Goal: Task Accomplishment & Management: Complete application form

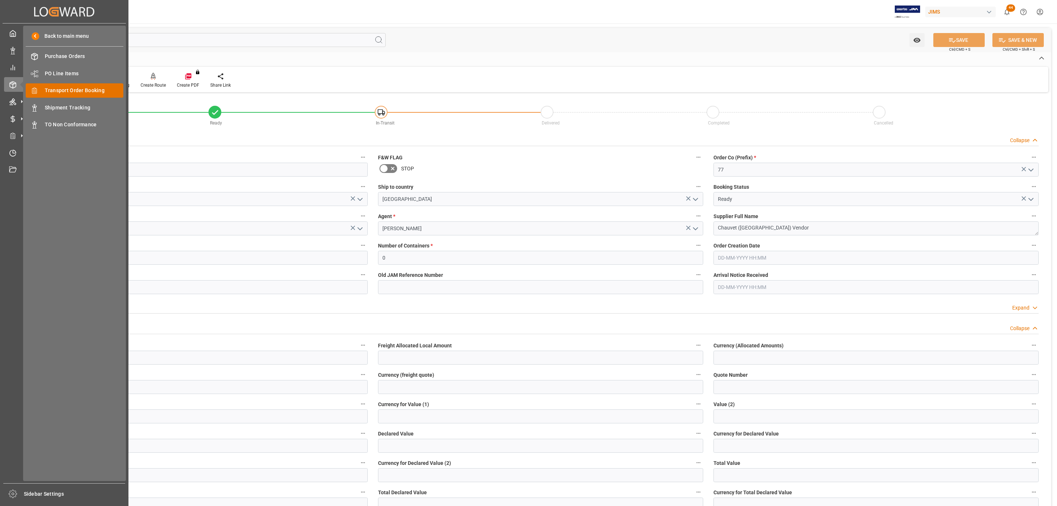
click at [86, 87] on span "Transport Order Booking" at bounding box center [84, 91] width 79 height 8
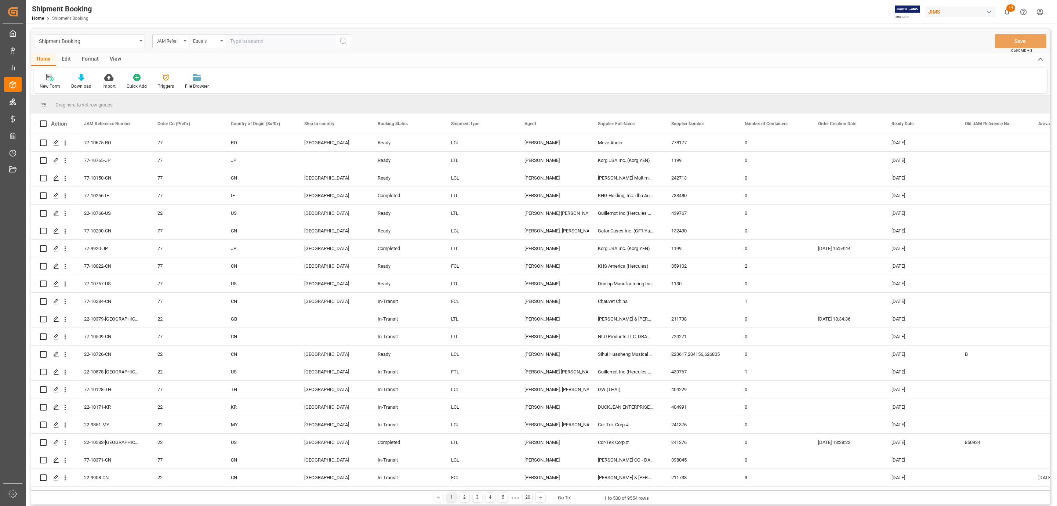
click at [47, 79] on icon at bounding box center [49, 77] width 7 height 7
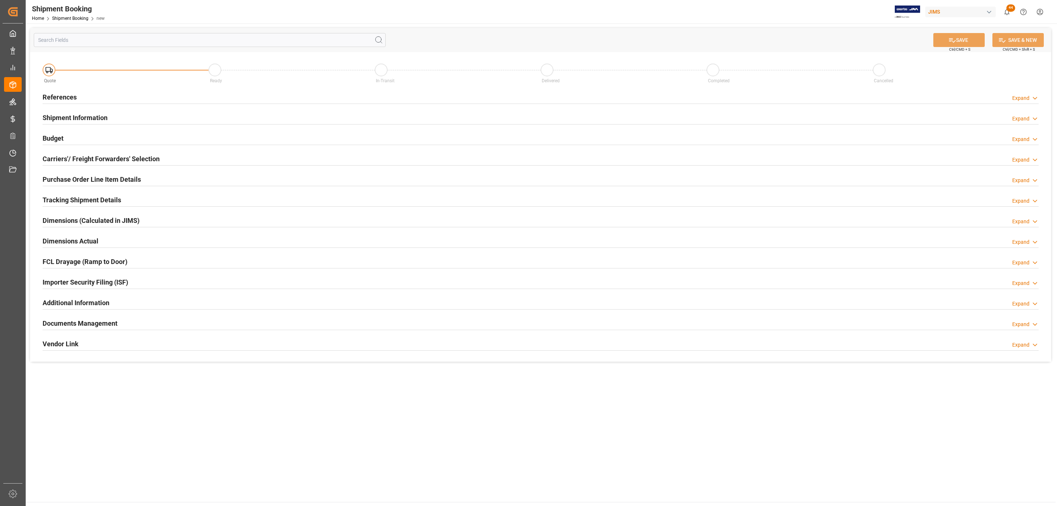
click at [65, 105] on div "References Expand" at bounding box center [540, 97] width 1006 height 21
click at [67, 98] on h2 "References" at bounding box center [60, 97] width 34 height 10
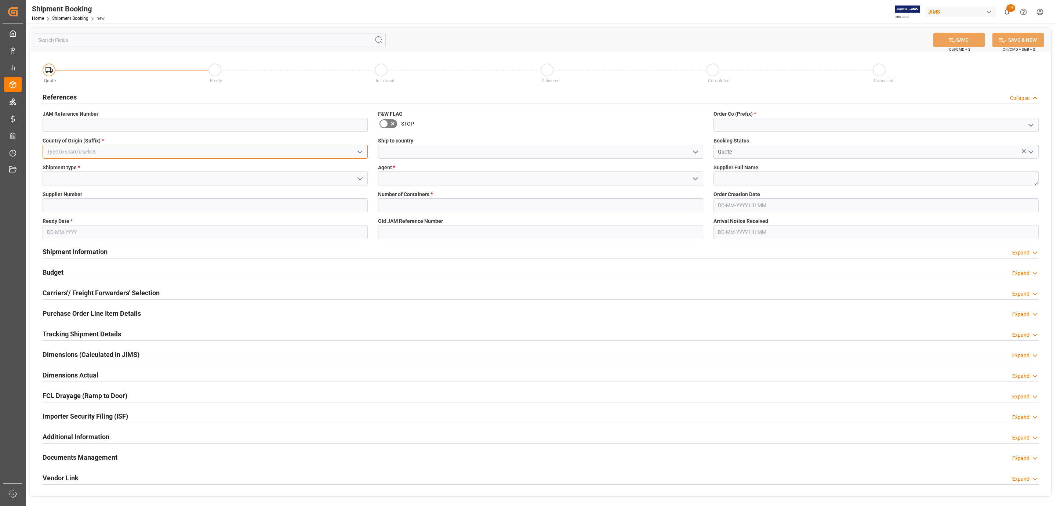
click at [247, 151] on input at bounding box center [205, 152] width 325 height 14
click at [225, 166] on div "US" at bounding box center [205, 168] width 324 height 17
type input "US"
click at [364, 177] on div at bounding box center [205, 178] width 325 height 14
click at [358, 179] on icon "open menu" at bounding box center [360, 178] width 9 height 9
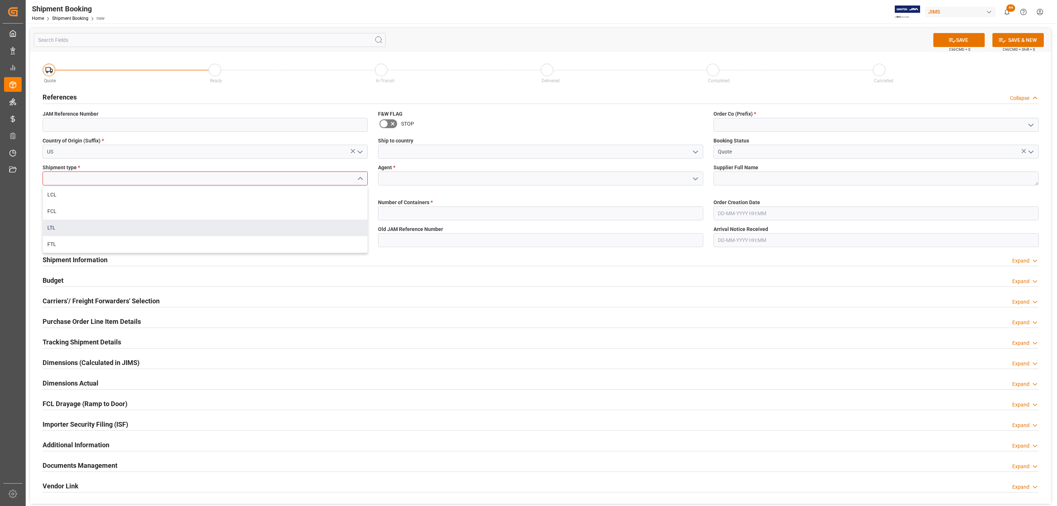
click at [80, 222] on div "LTL" at bounding box center [205, 227] width 324 height 17
type input "LTL"
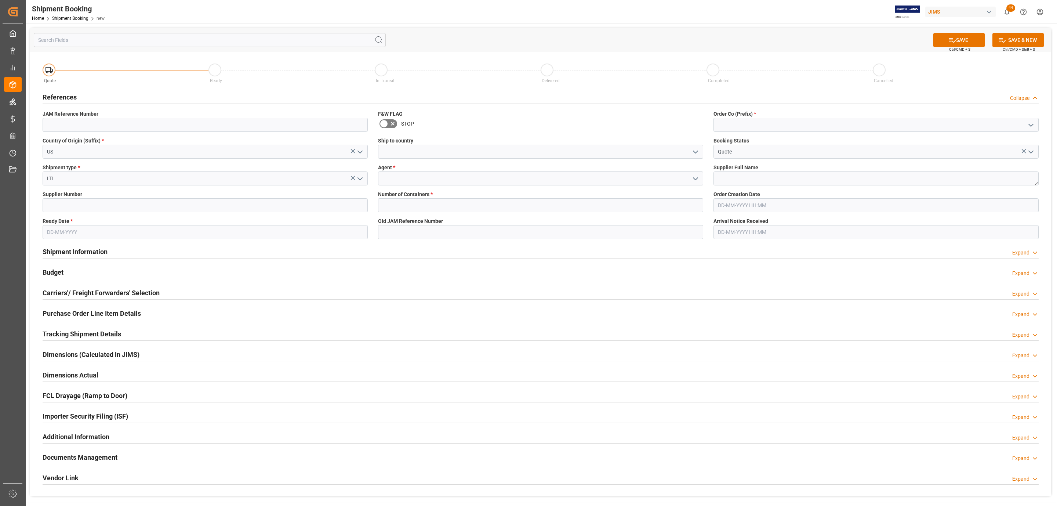
click at [55, 235] on input "text" at bounding box center [205, 232] width 325 height 14
click at [59, 272] on div "28 29 30 31 1 2 3" at bounding box center [95, 277] width 100 height 14
click at [113, 336] on div "29" at bounding box center [109, 334] width 9 height 9
type input "[DATE]"
click at [694, 153] on icon "open menu" at bounding box center [695, 152] width 9 height 9
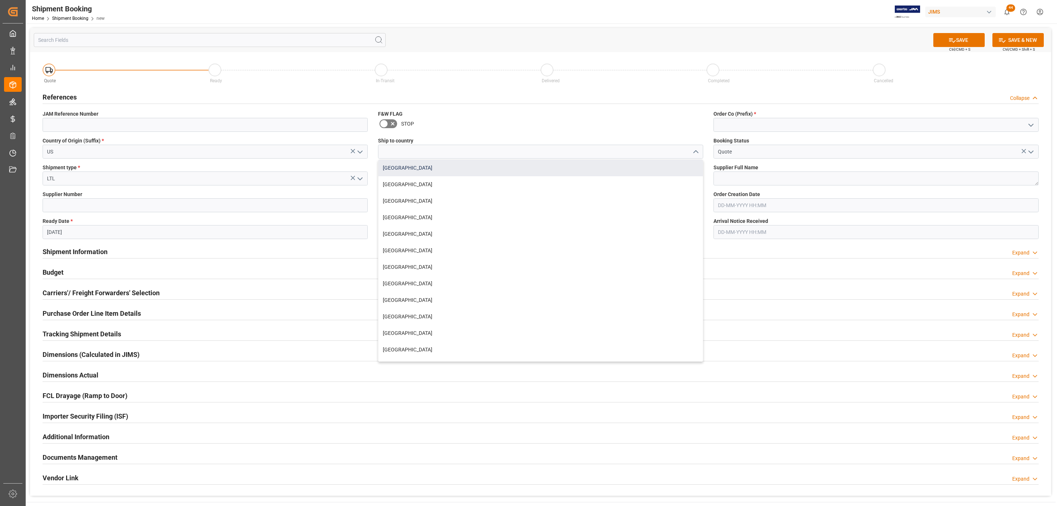
click at [434, 173] on div "[GEOGRAPHIC_DATA]" at bounding box center [540, 168] width 324 height 17
type input "[GEOGRAPHIC_DATA]"
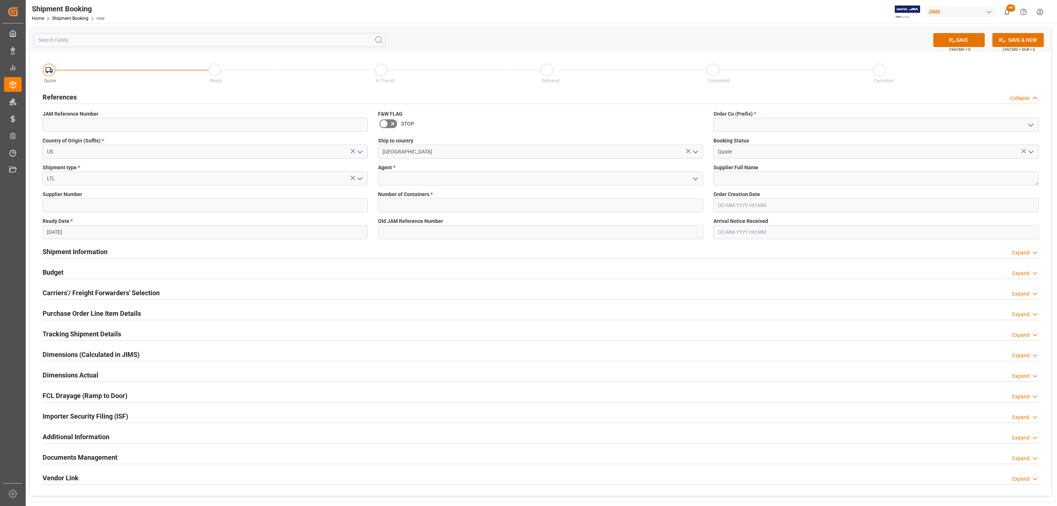
click at [694, 178] on icon "open menu" at bounding box center [695, 178] width 9 height 9
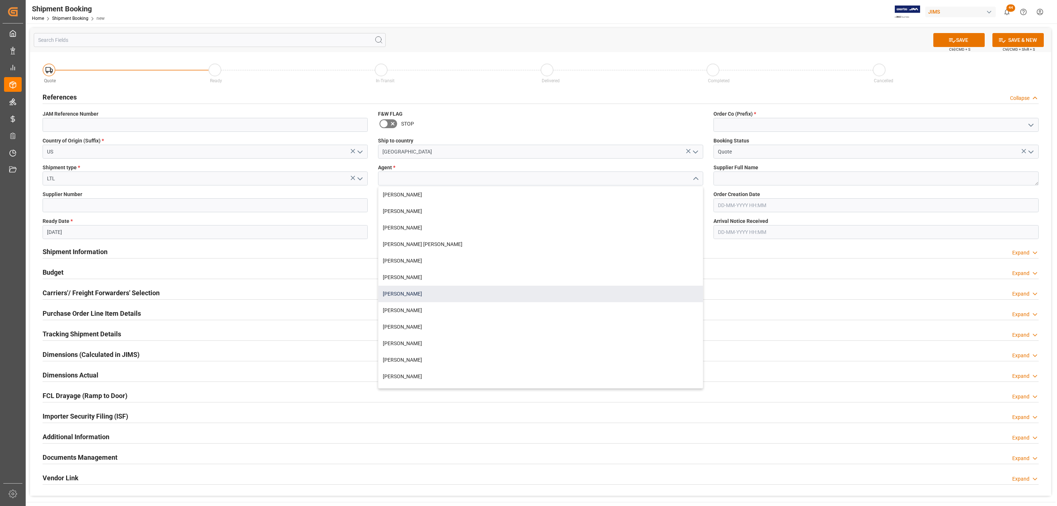
click at [411, 294] on div "[PERSON_NAME]" at bounding box center [540, 294] width 324 height 17
type input "[PERSON_NAME]"
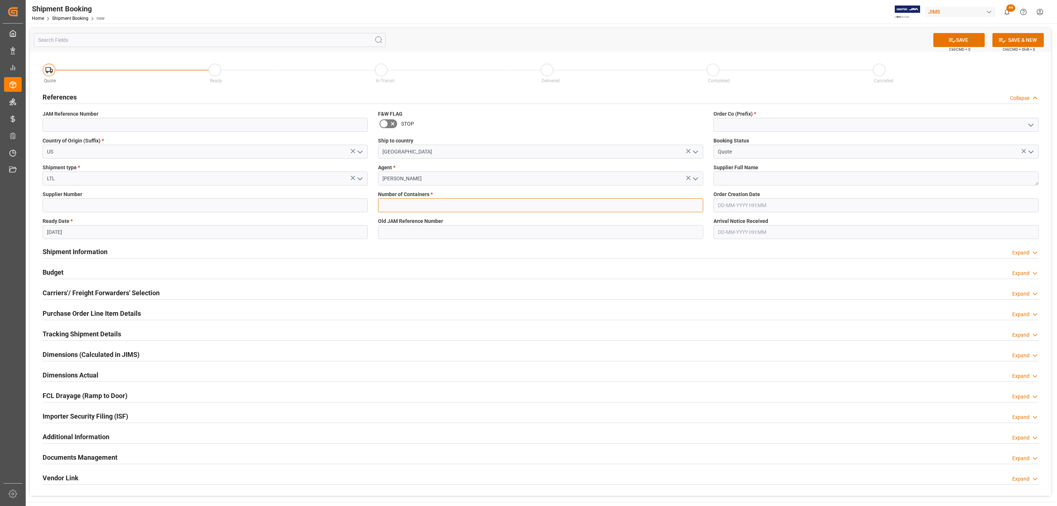
click at [397, 200] on input "text" at bounding box center [540, 205] width 325 height 14
type input "0"
click at [1029, 125] on polyline "open menu" at bounding box center [1031, 125] width 4 height 2
click at [826, 163] on div "77" at bounding box center [876, 157] width 324 height 17
type input "77"
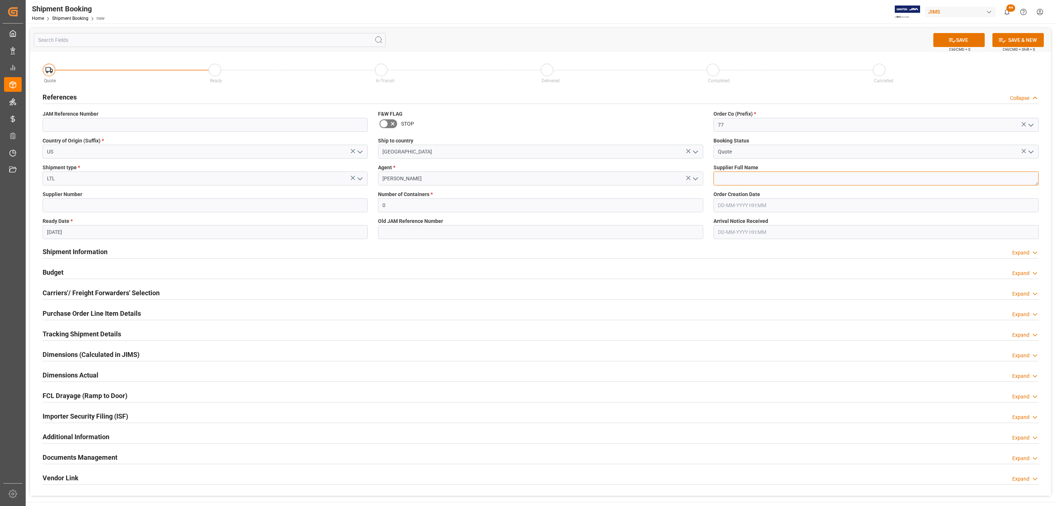
click at [770, 181] on textarea at bounding box center [875, 178] width 325 height 14
type textarea "Lowell"
click at [967, 40] on button "SAVE" at bounding box center [958, 40] width 51 height 14
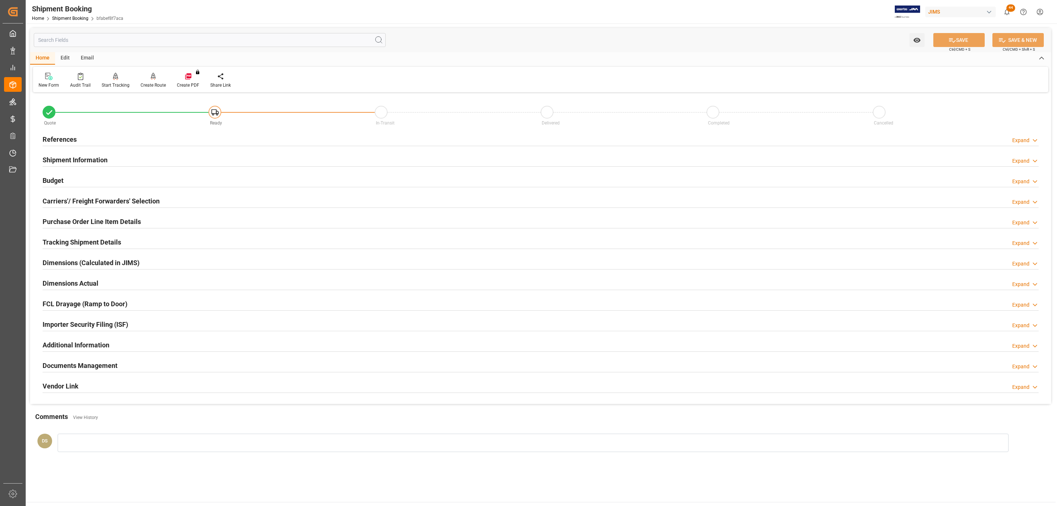
click at [51, 201] on h2 "Carriers'/ Freight Forwarders' Selection" at bounding box center [101, 201] width 117 height 10
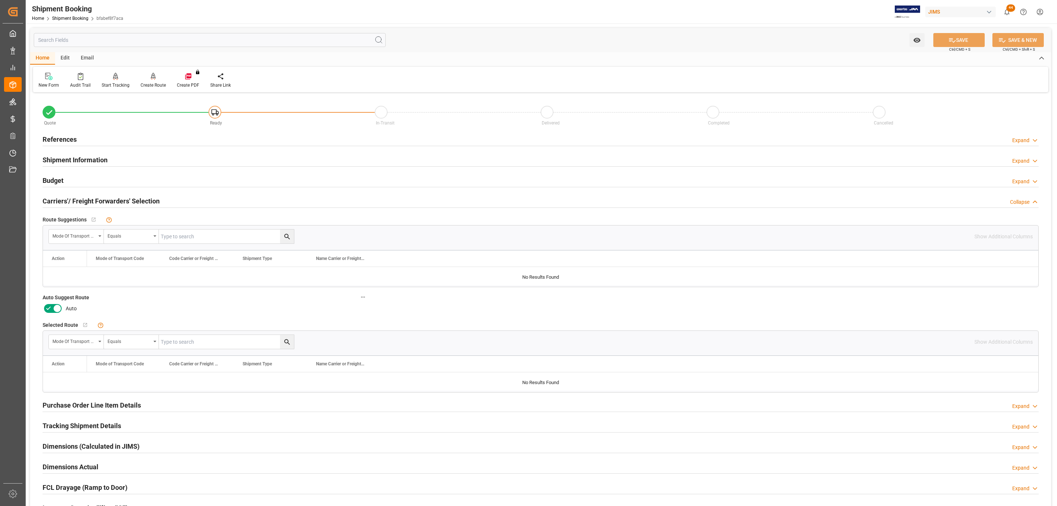
click at [55, 306] on icon at bounding box center [57, 308] width 9 height 9
click at [0, 0] on input "checkbox" at bounding box center [0, 0] width 0 height 0
click at [945, 36] on button "SAVE" at bounding box center [958, 40] width 51 height 14
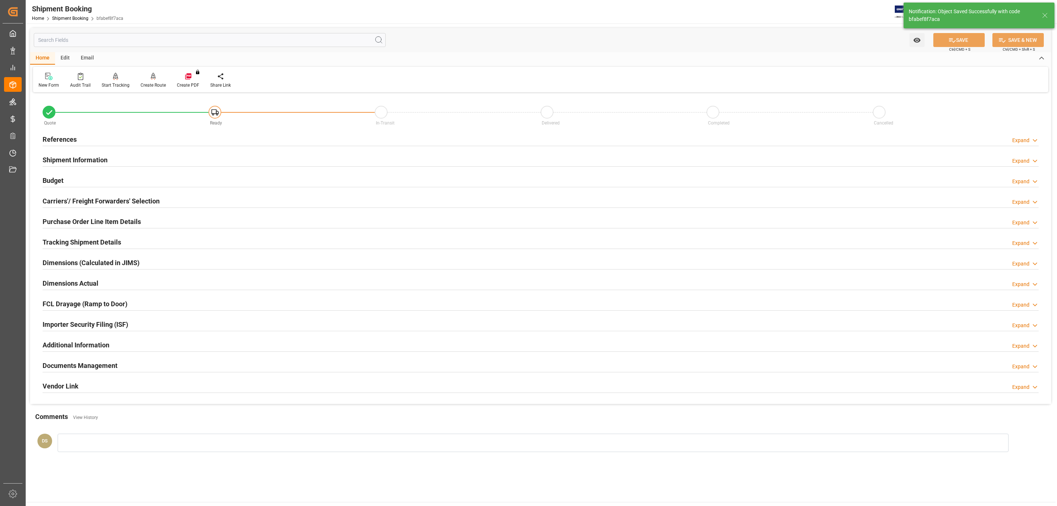
click at [91, 132] on div "References Expand" at bounding box center [541, 139] width 996 height 14
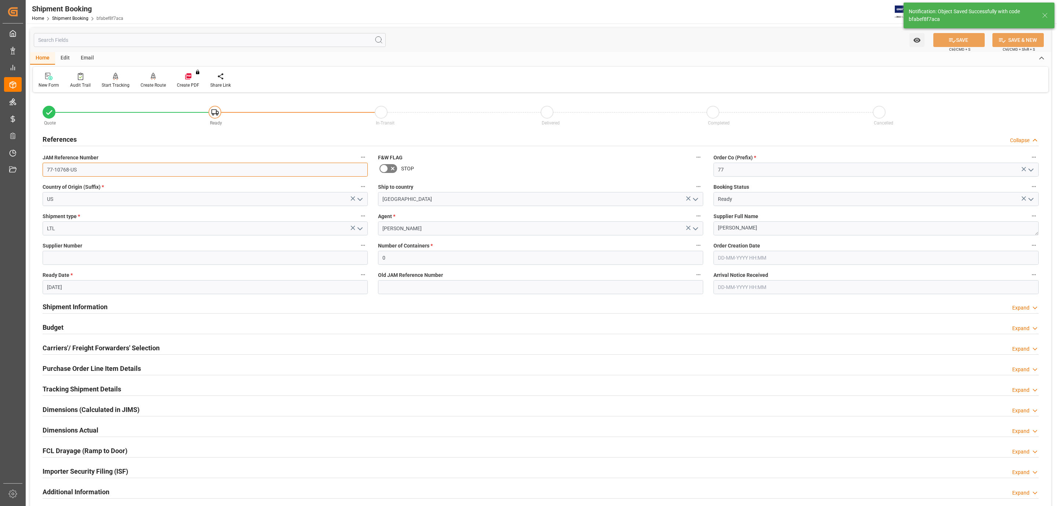
click at [69, 168] on input "77-10768-US" at bounding box center [205, 170] width 325 height 14
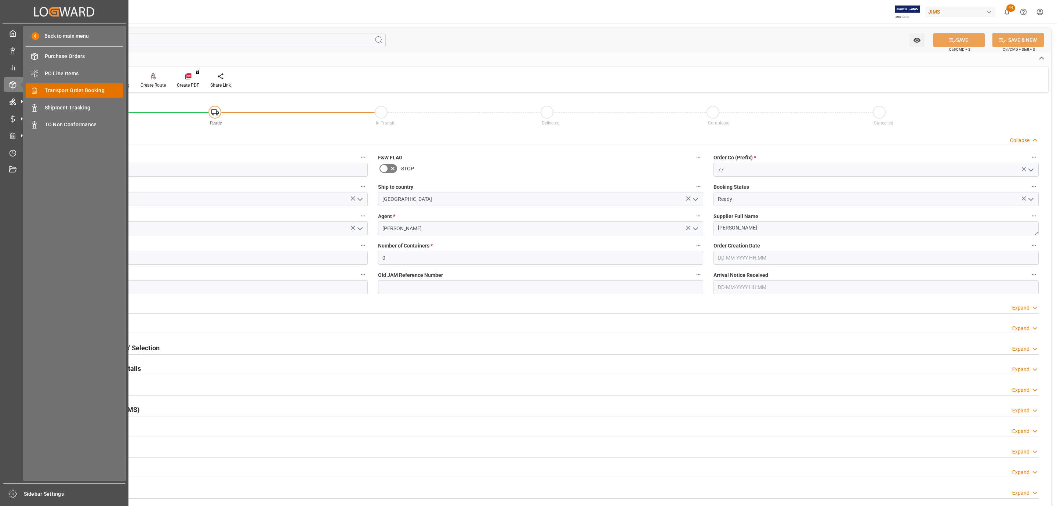
click at [83, 87] on span "Transport Order Booking" at bounding box center [84, 91] width 79 height 8
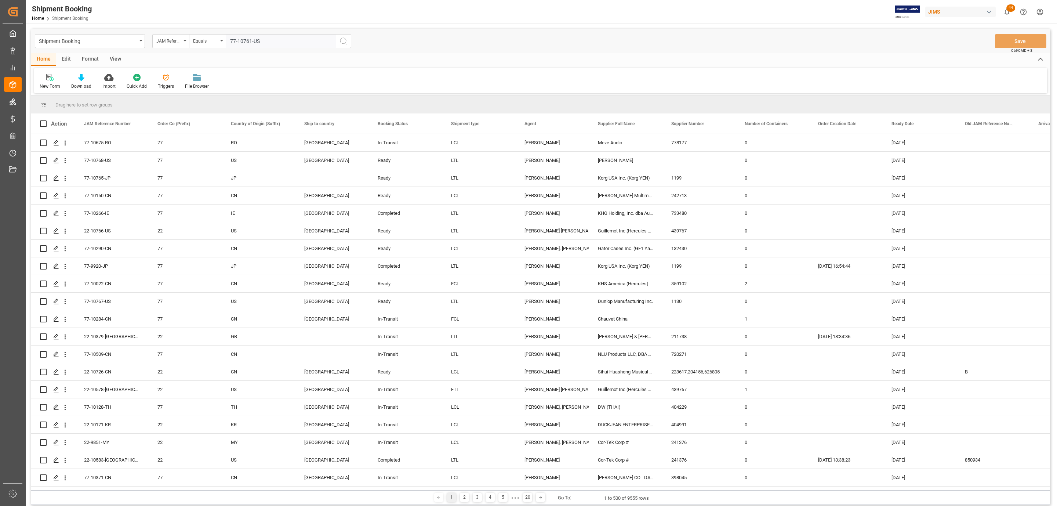
type input "77-10761-US"
click at [343, 43] on circle "search button" at bounding box center [343, 41] width 6 height 6
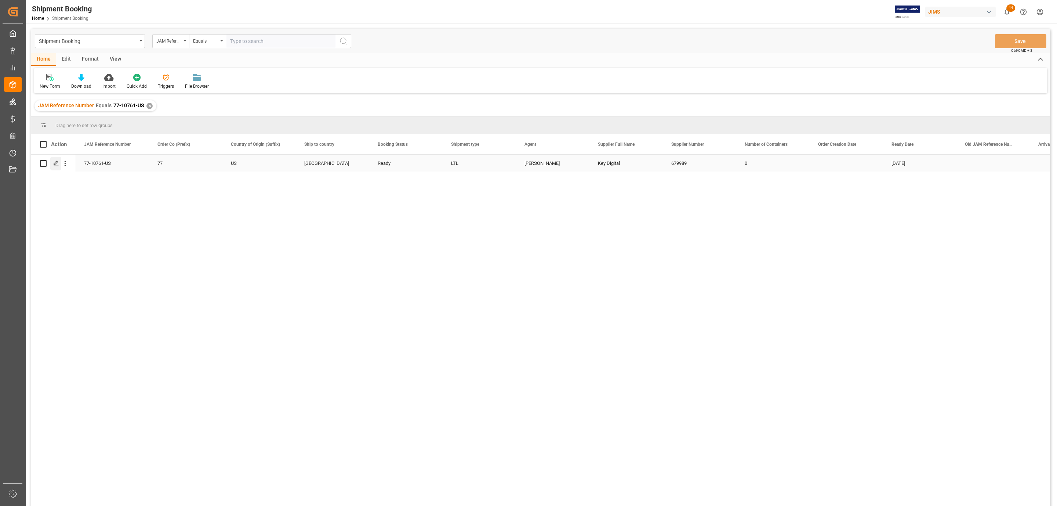
click at [56, 165] on icon "Press SPACE to select this row." at bounding box center [56, 163] width 6 height 6
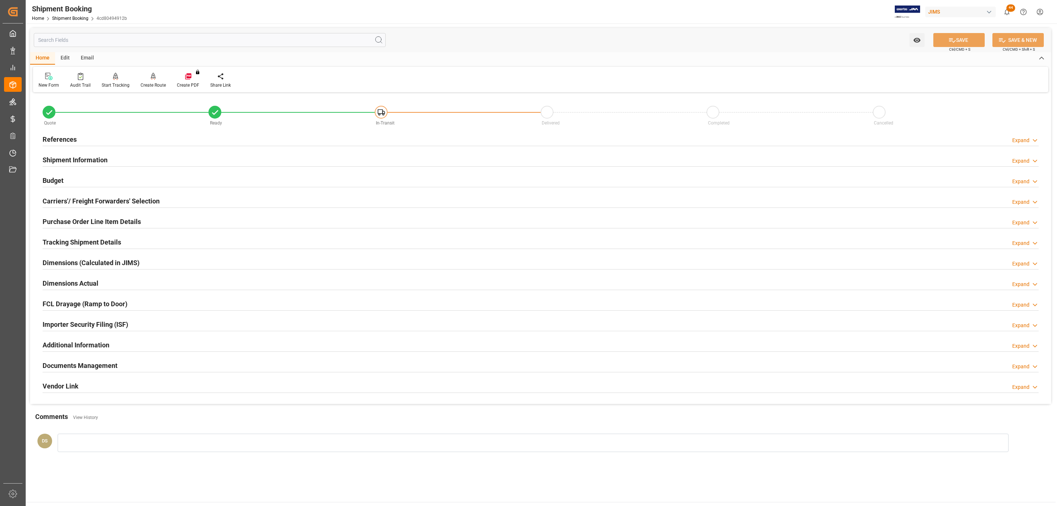
click at [70, 245] on h2 "Tracking Shipment Details" at bounding box center [82, 242] width 79 height 10
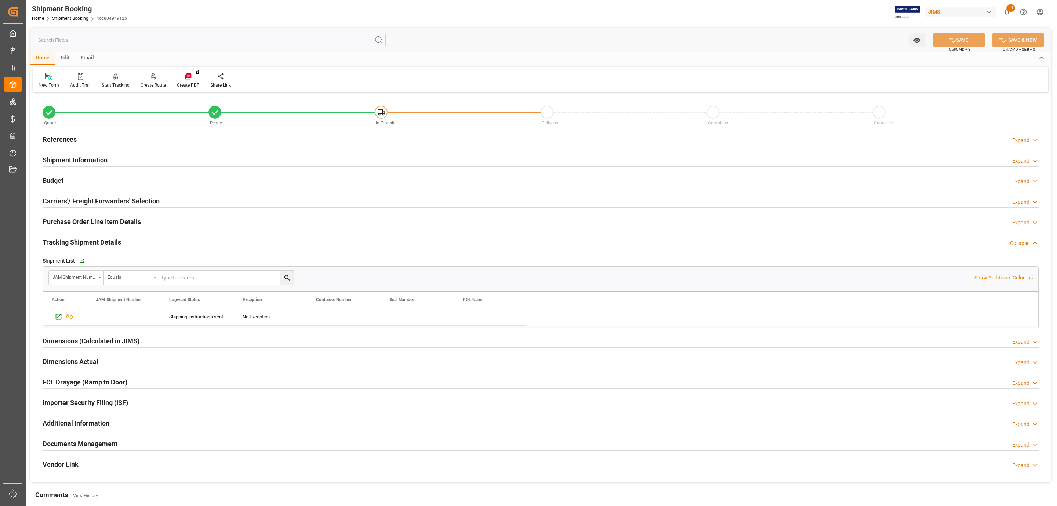
click at [84, 199] on h2 "Carriers'/ Freight Forwarders' Selection" at bounding box center [101, 201] width 117 height 10
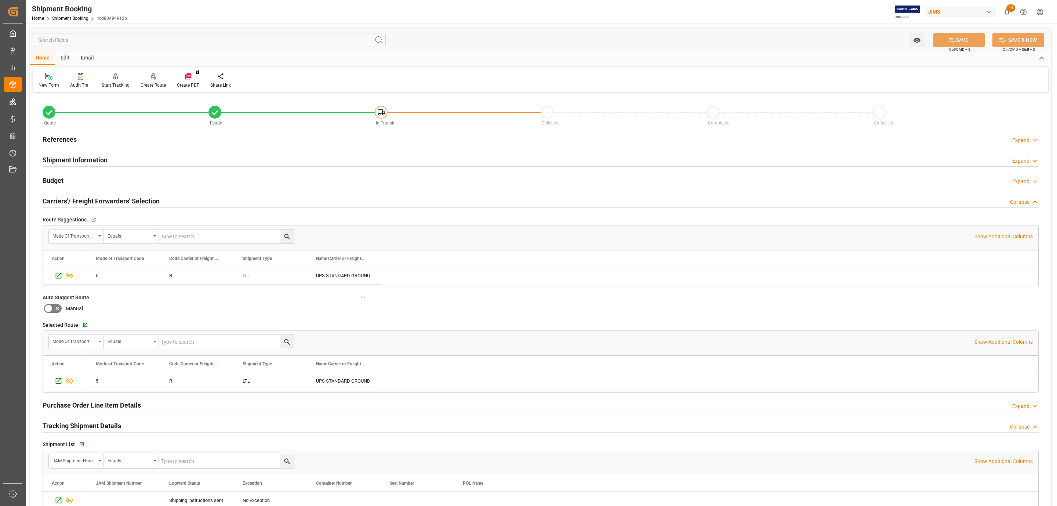
click at [84, 199] on h2 "Carriers'/ Freight Forwarders' Selection" at bounding box center [101, 201] width 117 height 10
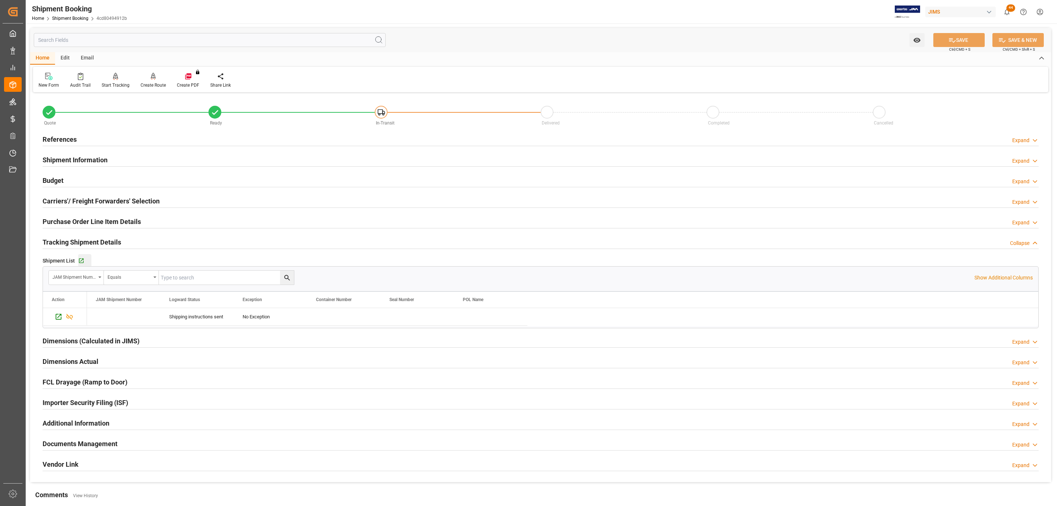
click at [85, 261] on div "Go to Shipment Tracking Grid" at bounding box center [84, 261] width 13 height 6
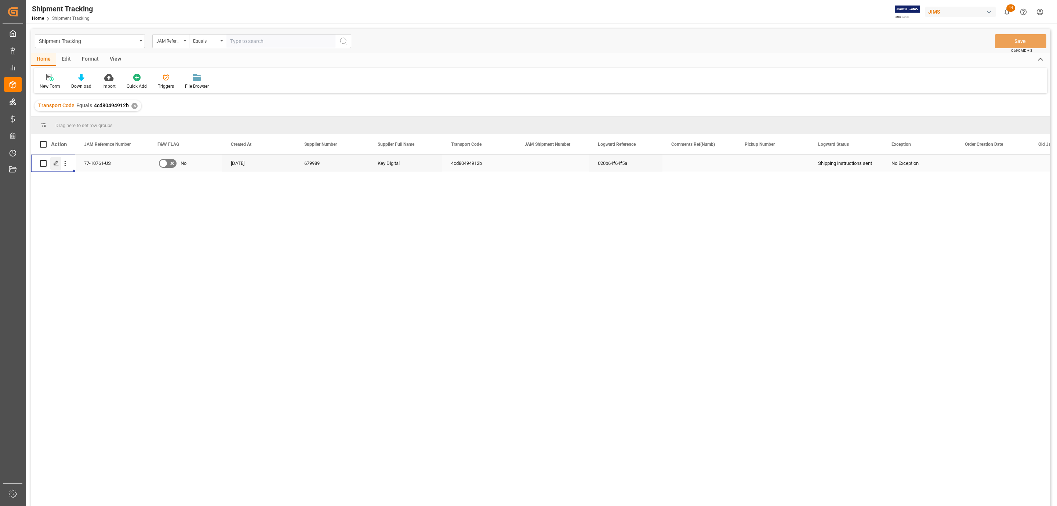
click at [55, 167] on div "Press SPACE to select this row." at bounding box center [55, 164] width 11 height 14
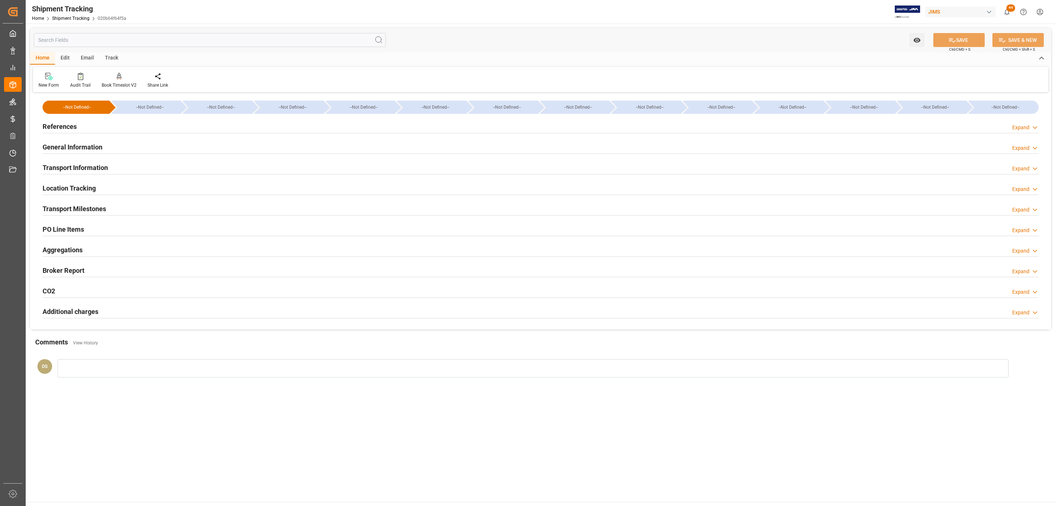
click at [117, 207] on div "Transport Milestones Expand" at bounding box center [541, 208] width 996 height 14
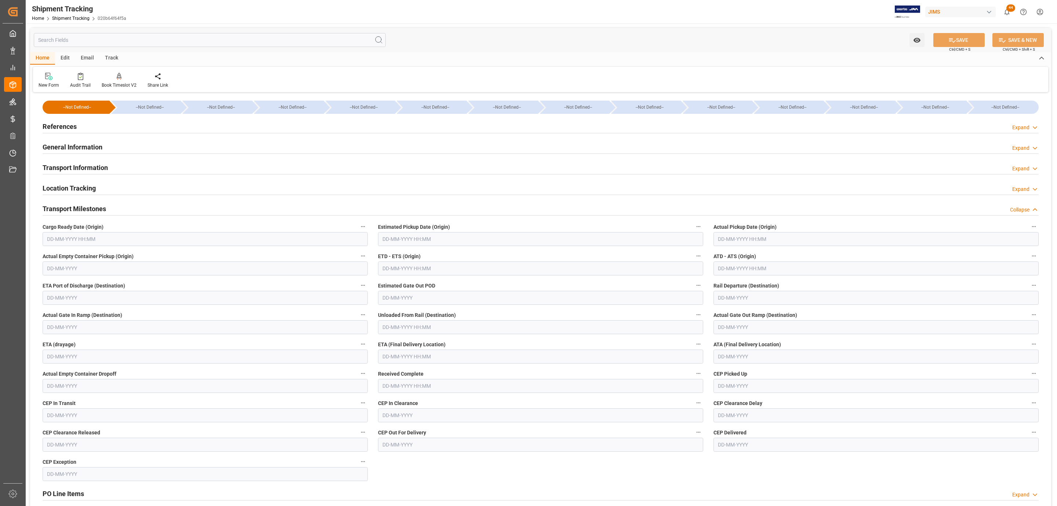
click at [103, 234] on input "text" at bounding box center [205, 239] width 325 height 14
click at [77, 280] on div "28 29 30 31 1 2 3" at bounding box center [95, 284] width 100 height 14
click at [76, 343] on div "27" at bounding box center [80, 341] width 9 height 9
type input "27-08-2025 00:00"
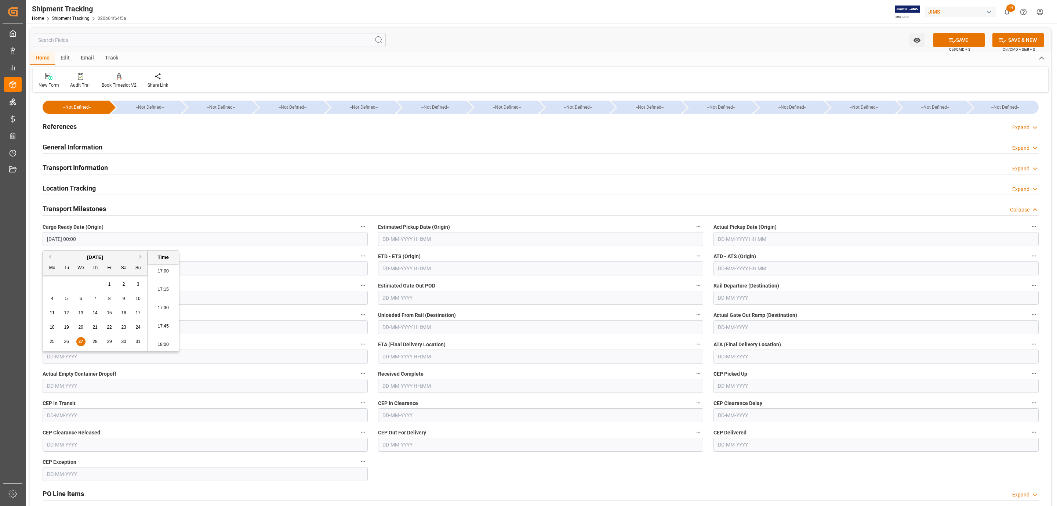
click at [412, 239] on input "text" at bounding box center [540, 239] width 325 height 14
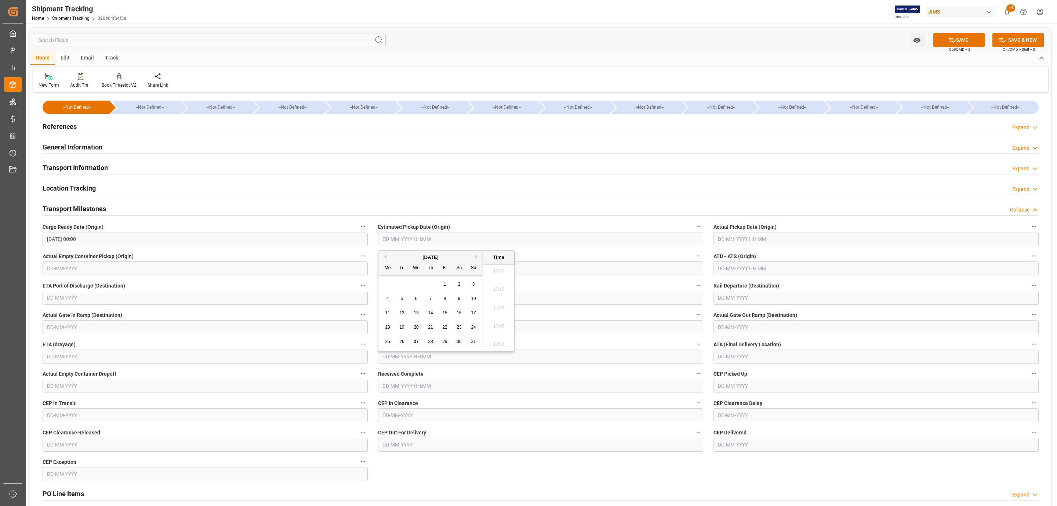
click at [415, 342] on span "27" at bounding box center [416, 341] width 5 height 5
type input "27-08-2025 00:00"
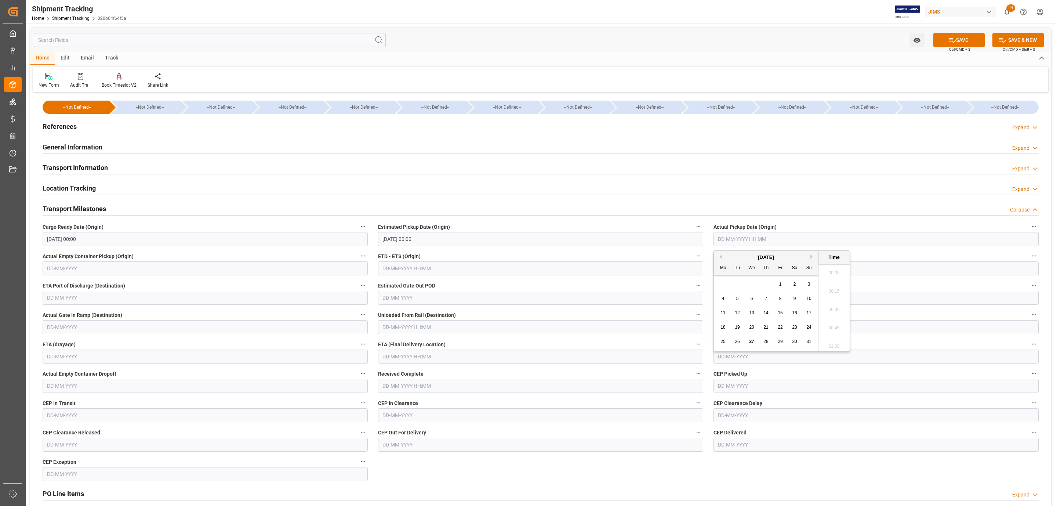
click at [744, 238] on input "text" at bounding box center [875, 239] width 325 height 14
click at [752, 342] on span "27" at bounding box center [751, 341] width 5 height 5
type input "27-08-2025 00:00"
click at [406, 359] on input "text" at bounding box center [540, 356] width 325 height 14
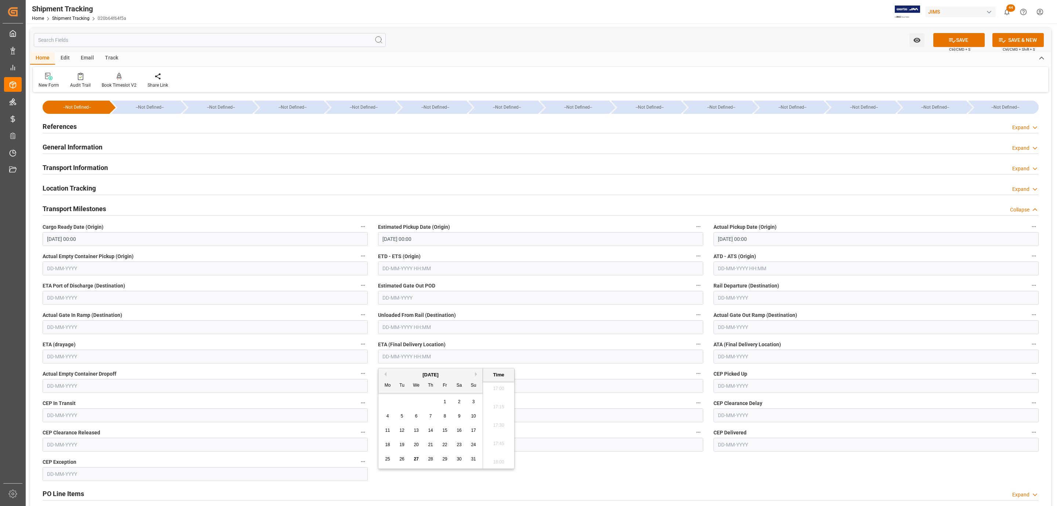
click at [406, 395] on div "28 29 30 31 1 2 3" at bounding box center [431, 402] width 100 height 14
click at [478, 375] on button "Next Month" at bounding box center [477, 374] width 4 height 4
click at [414, 403] on div "3" at bounding box center [416, 401] width 9 height 9
type input "03-09-2025 00:00"
click at [949, 42] on icon at bounding box center [952, 40] width 8 height 8
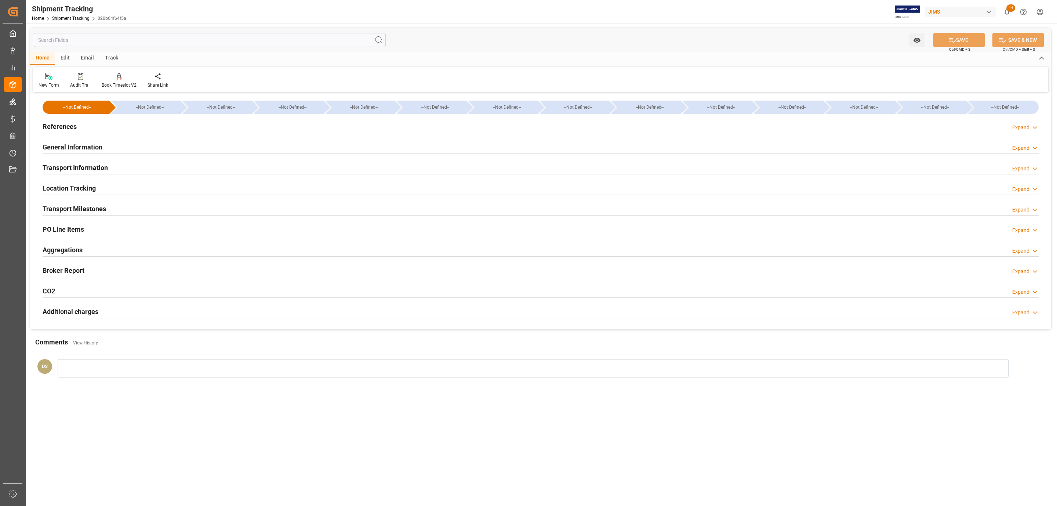
click at [64, 130] on h2 "References" at bounding box center [60, 126] width 34 height 10
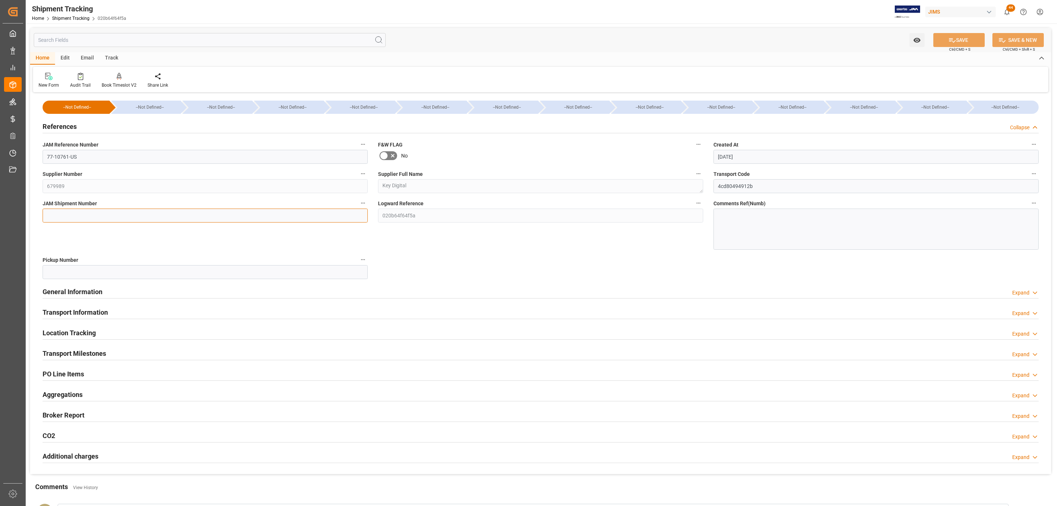
click at [160, 216] on input at bounding box center [205, 215] width 325 height 14
paste input "72767"
type input "72767"
click at [968, 40] on button "SAVE" at bounding box center [958, 40] width 51 height 14
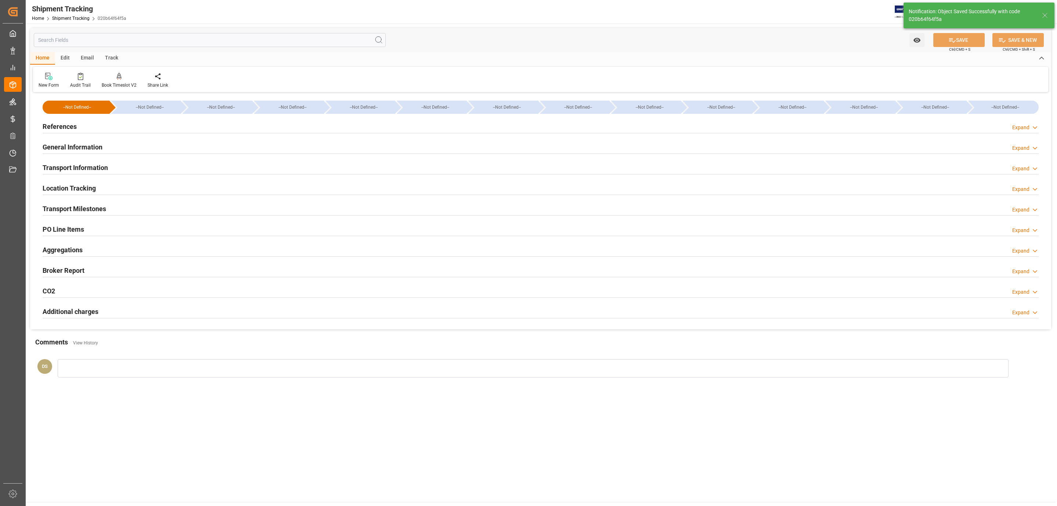
click at [93, 162] on div "Transport Information" at bounding box center [75, 167] width 65 height 14
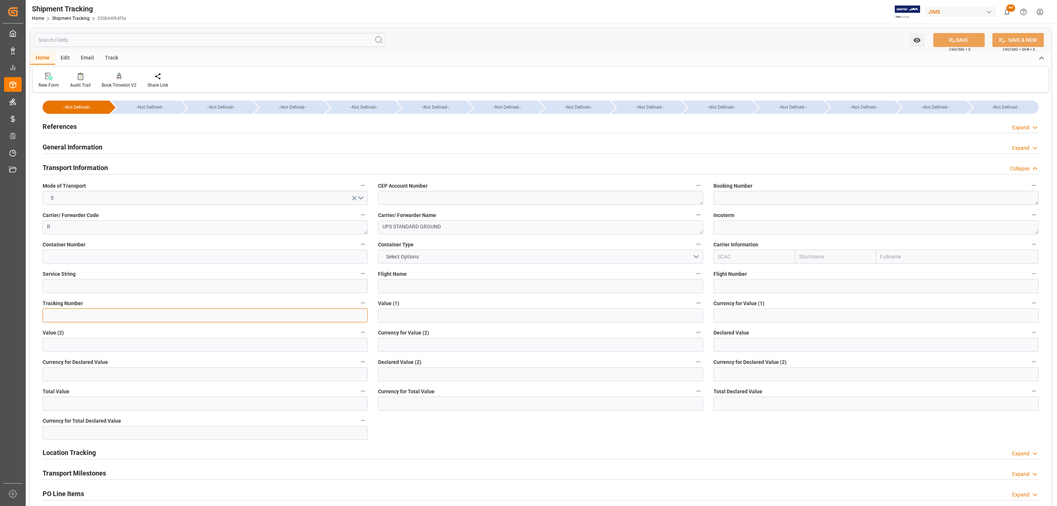
click at [63, 314] on input at bounding box center [205, 315] width 325 height 14
paste input "1Z9590YR6895537732"
type input "1Z9590YR6895537732"
click at [70, 119] on div "References" at bounding box center [60, 126] width 34 height 14
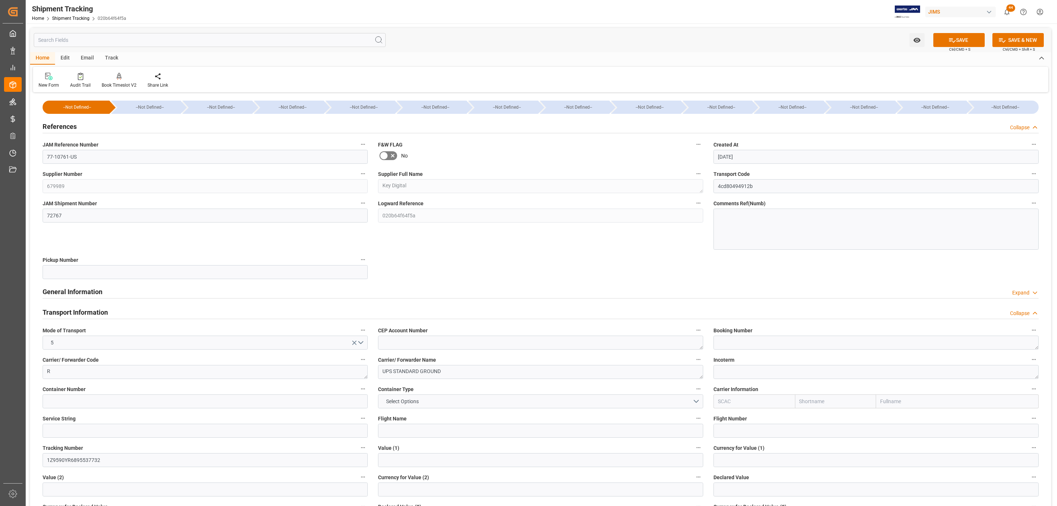
click at [70, 119] on div "References" at bounding box center [60, 126] width 34 height 14
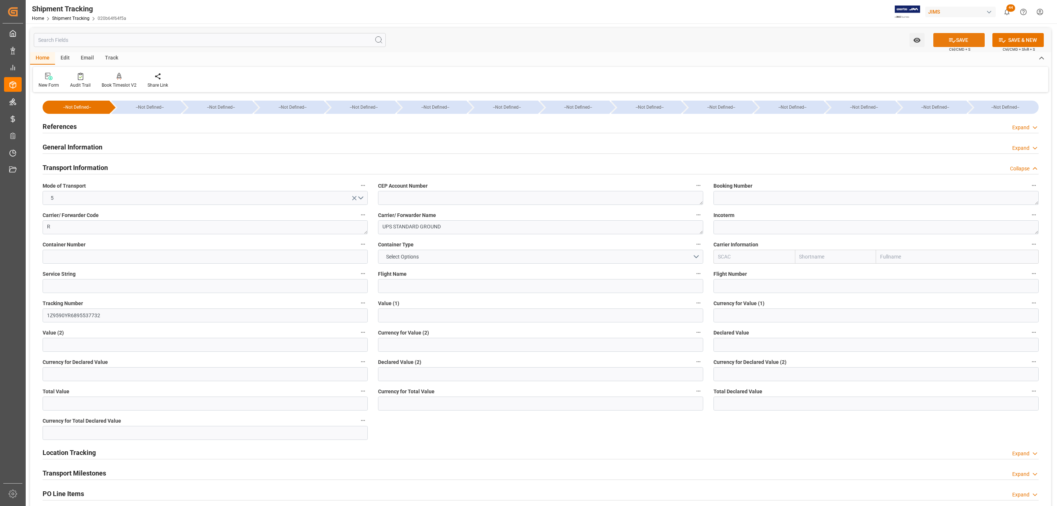
click at [945, 44] on button "SAVE" at bounding box center [958, 40] width 51 height 14
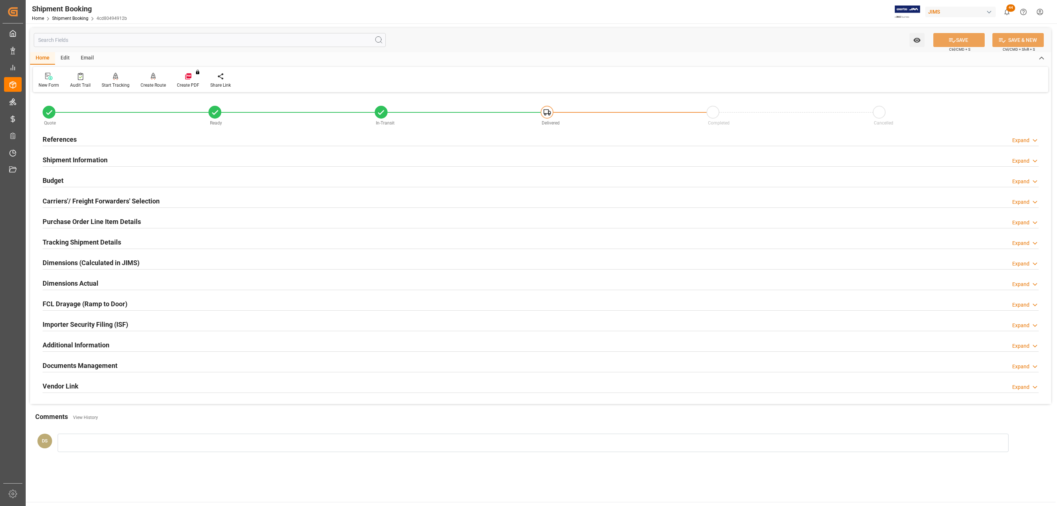
click at [80, 139] on div "References Expand" at bounding box center [541, 139] width 996 height 14
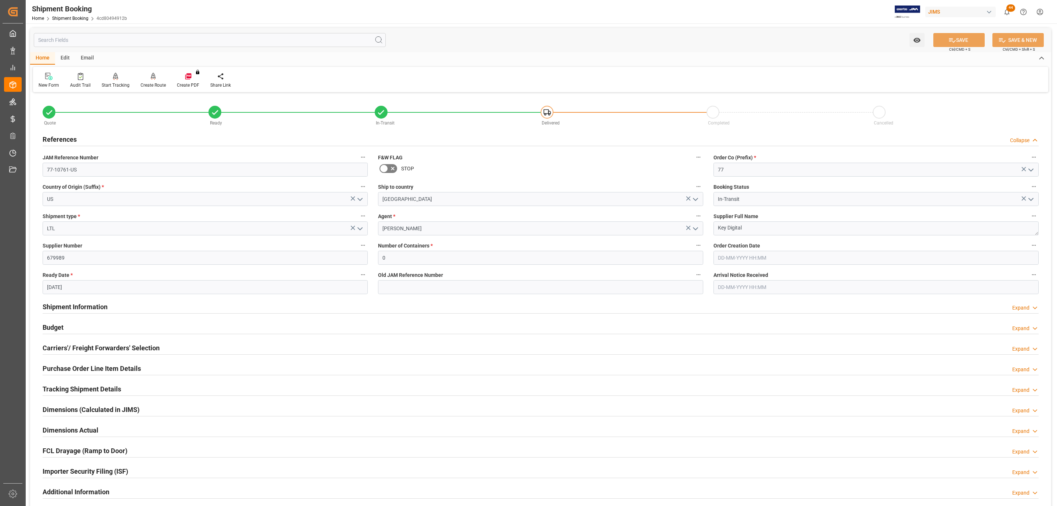
click at [80, 139] on div "References Collapse" at bounding box center [541, 139] width 996 height 14
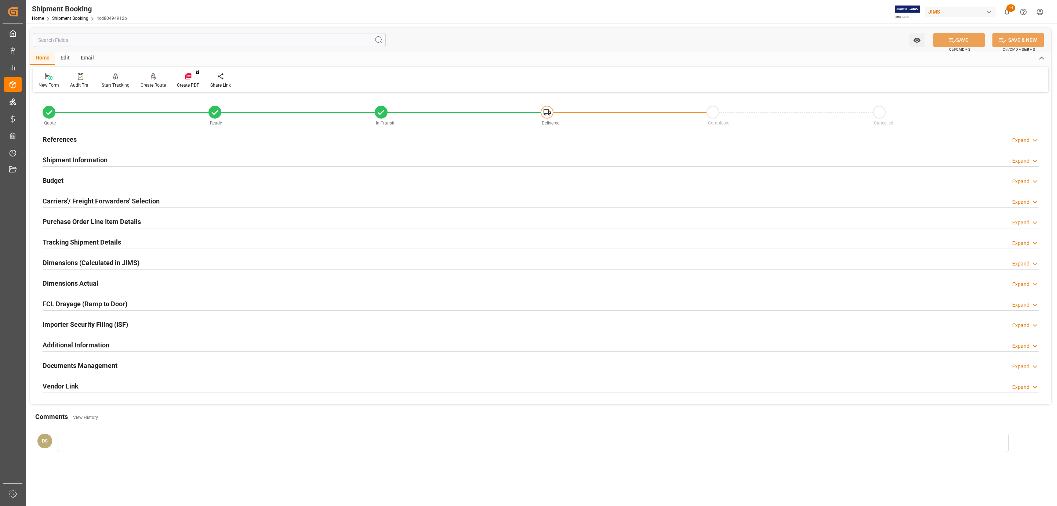
click at [64, 197] on h2 "Carriers'/ Freight Forwarders' Selection" at bounding box center [101, 201] width 117 height 10
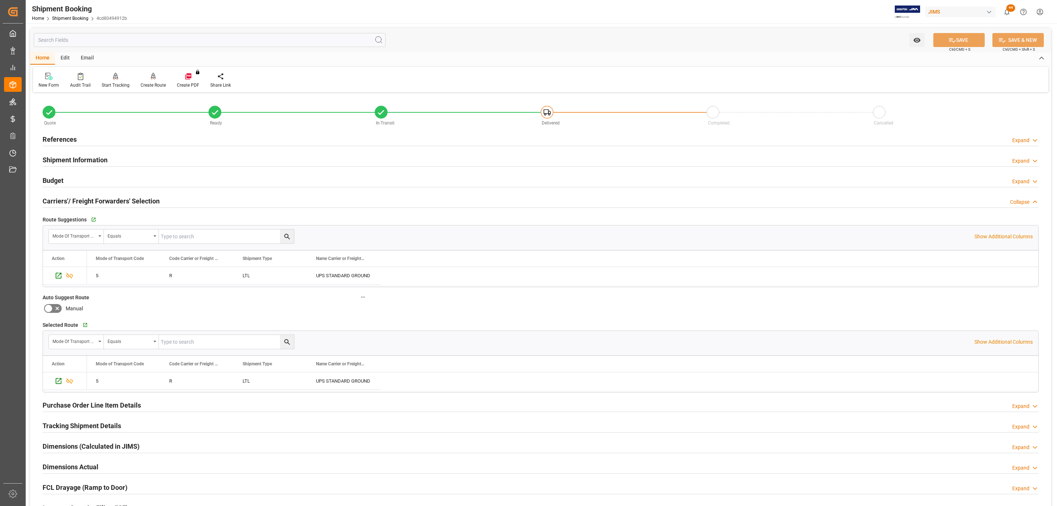
click at [64, 197] on h2 "Carriers'/ Freight Forwarders' Selection" at bounding box center [101, 201] width 117 height 10
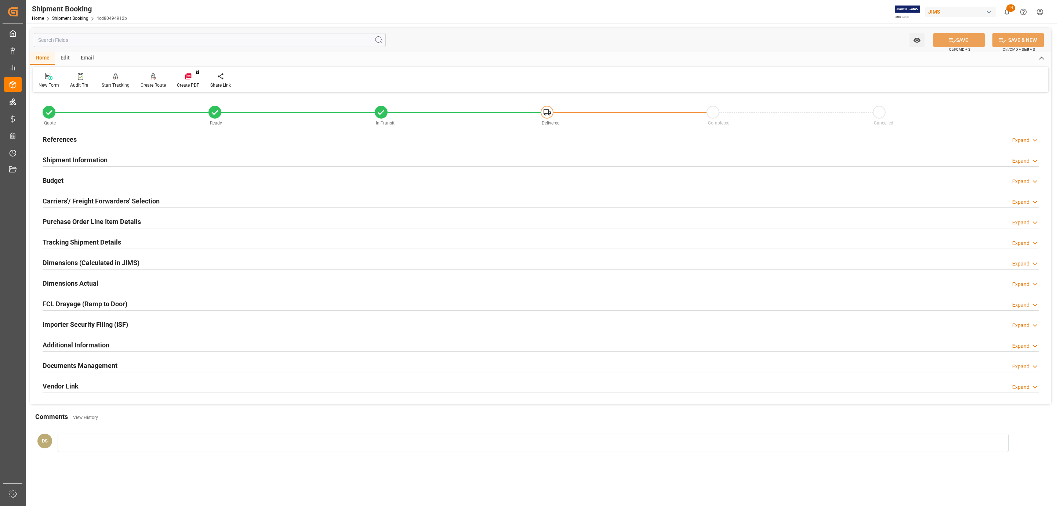
click at [66, 177] on div "Budget Expand" at bounding box center [541, 180] width 996 height 14
